Goal: Task Accomplishment & Management: Manage account settings

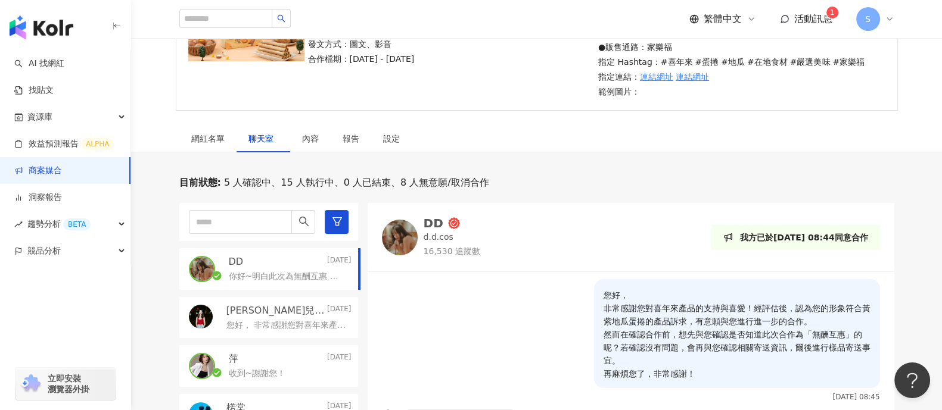
scroll to position [200, 0]
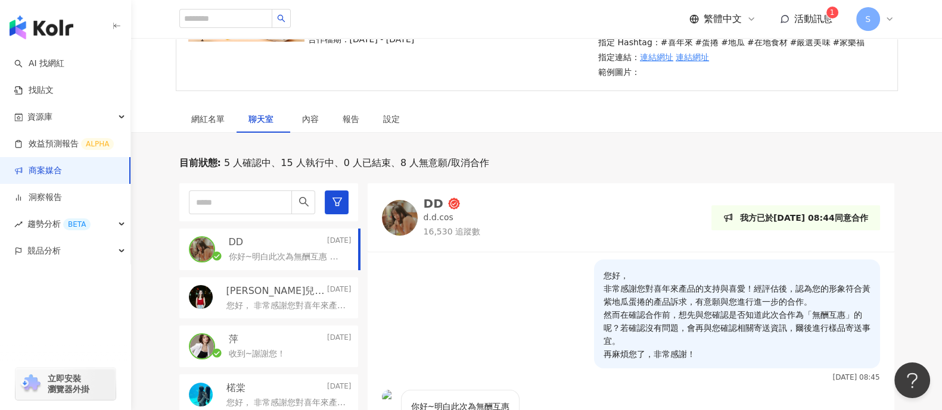
click at [266, 118] on span "聊天室" at bounding box center [263, 119] width 30 height 8
click at [212, 126] on div "網紅名單" at bounding box center [207, 118] width 57 height 27
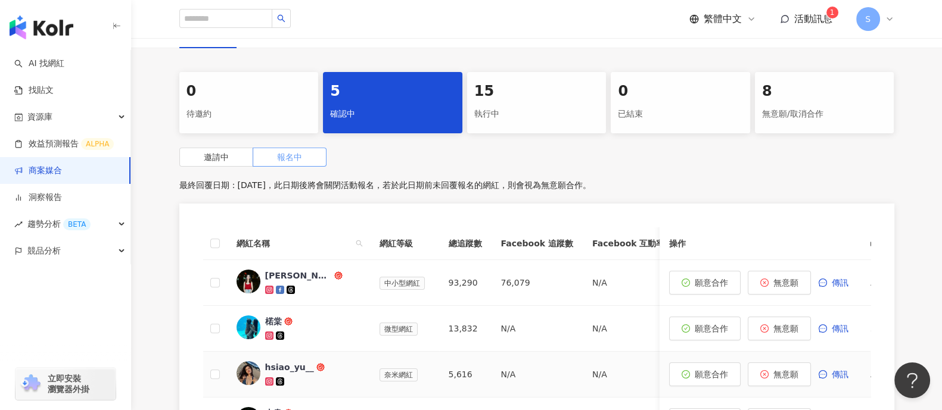
scroll to position [273, 0]
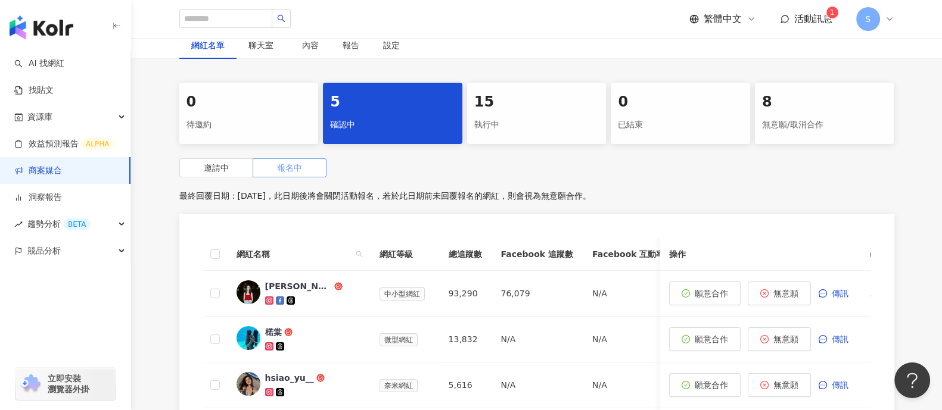
click at [313, 174] on span at bounding box center [289, 168] width 73 height 18
click at [515, 126] on div "執行中" at bounding box center [536, 125] width 125 height 20
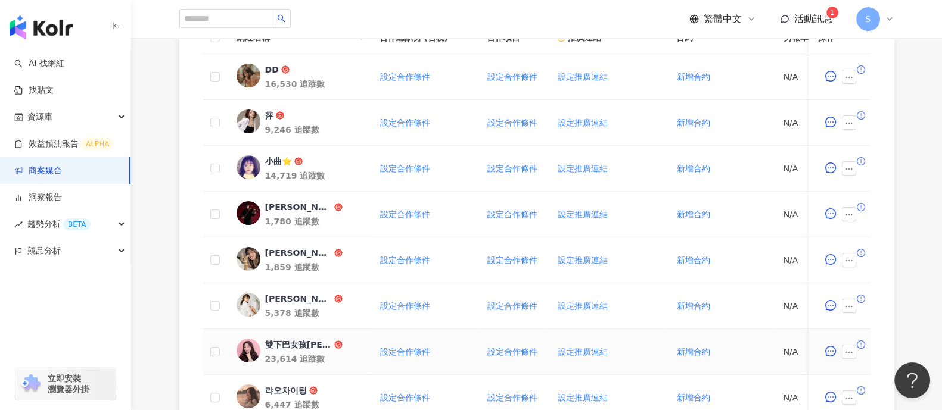
scroll to position [721, 0]
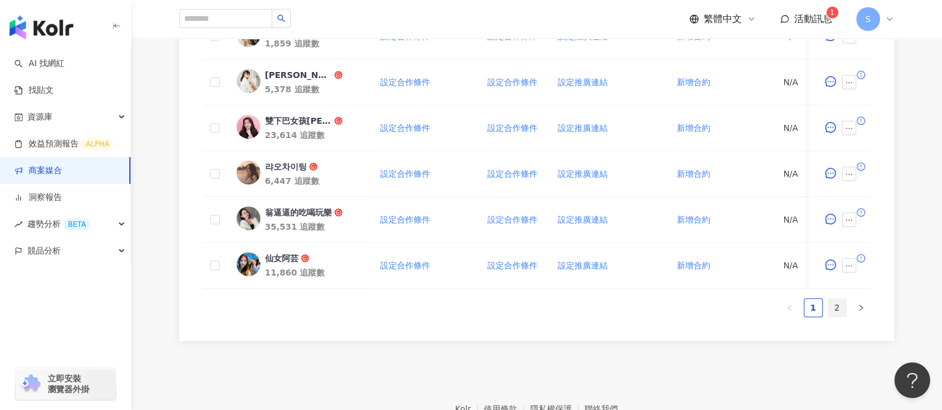
click at [840, 317] on link "2" at bounding box center [837, 308] width 18 height 18
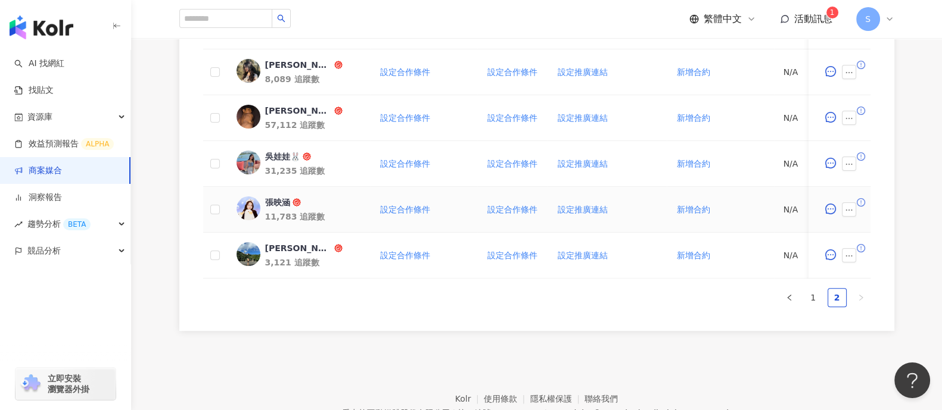
scroll to position [423, 0]
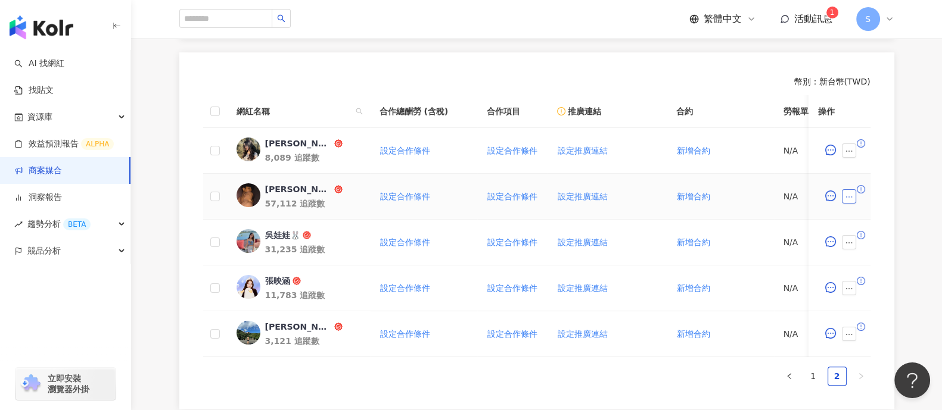
click at [843, 195] on button "button" at bounding box center [849, 196] width 14 height 14
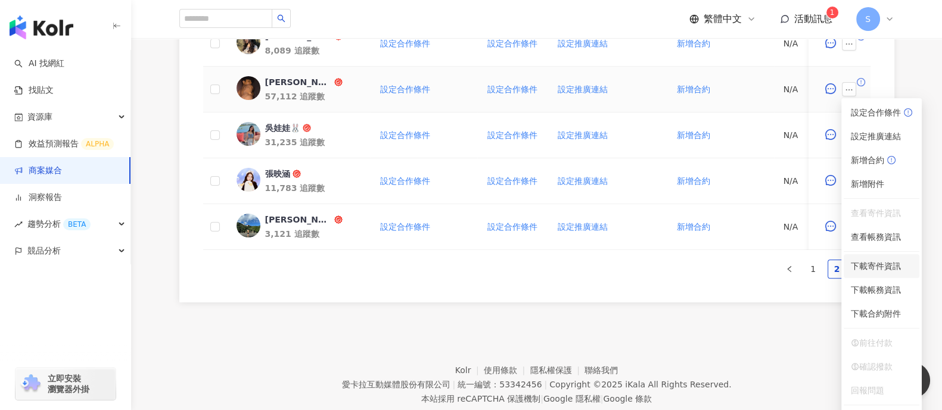
scroll to position [571, 0]
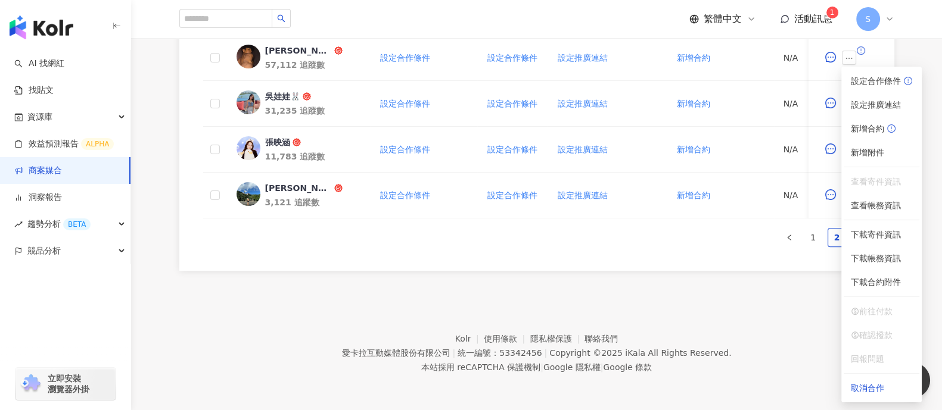
click at [924, 46] on div "0 待邀約 5 確認中 15 執行中 0 已結束 8 無意願/取消合作 建議執行流程 幣別 ： 新台幣 ( TWD ) 網紅名稱 合作總酬勞 (含稅) 合作項…" at bounding box center [536, 33] width 811 height 477
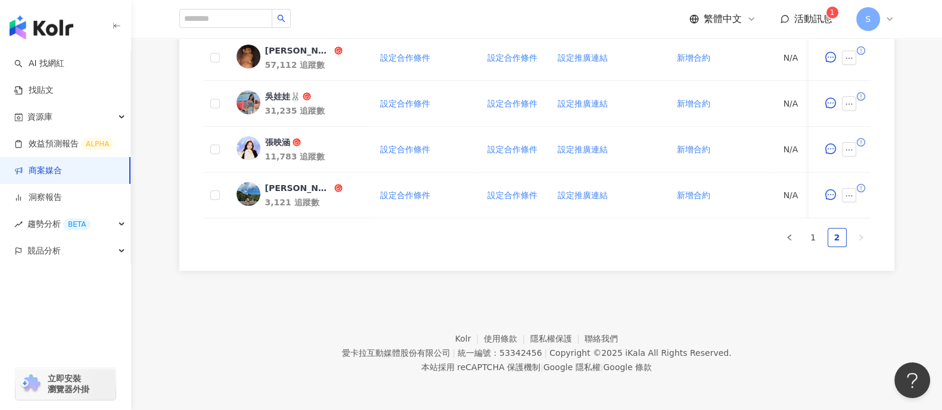
click at [794, 21] on span "活動訊息" at bounding box center [813, 18] width 38 height 11
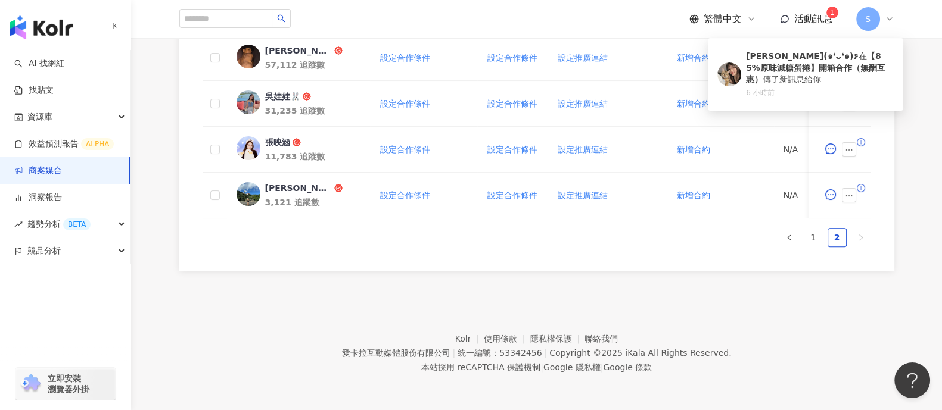
click at [587, 346] on div "愛[PERSON_NAME]互動媒體股份有限公司 | 統一編號：53342456 | Copyright © 2025 iKala All Rights Re…" at bounding box center [536, 353] width 390 height 14
